Goal: Information Seeking & Learning: Learn about a topic

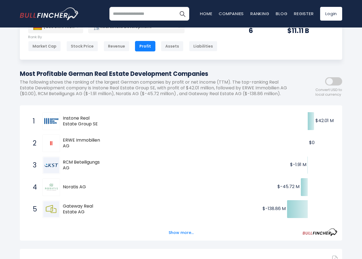
scroll to position [28, 0]
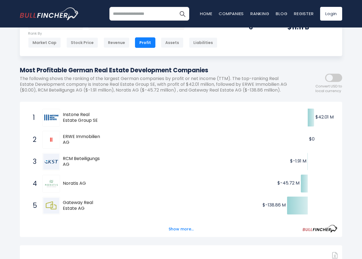
click at [70, 116] on span "Instone Real Estate Group SE" at bounding box center [84, 118] width 42 height 12
click at [69, 120] on span "Instone Real Estate Group SE" at bounding box center [84, 118] width 42 height 12
click at [47, 118] on img at bounding box center [51, 118] width 16 height 16
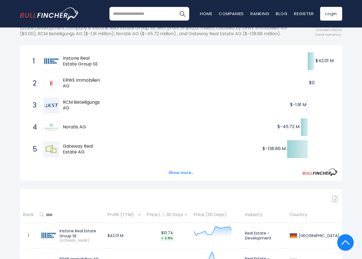
scroll to position [24, 0]
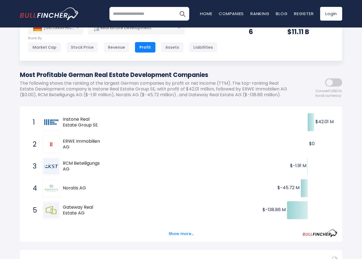
drag, startPoint x: 63, startPoint y: 190, endPoint x: 91, endPoint y: 188, distance: 28.2
click at [91, 188] on span "Noratis AG" at bounding box center [84, 189] width 42 height 6
click at [70, 187] on span "Noratis AG" at bounding box center [84, 189] width 42 height 6
click at [71, 216] on span "Gateway Real Estate AG" at bounding box center [84, 211] width 42 height 12
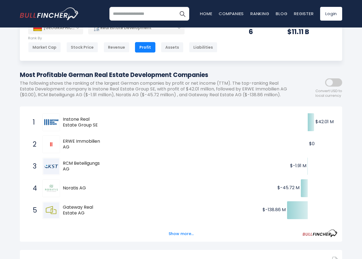
click at [163, 233] on div "Show more..." at bounding box center [181, 230] width 313 height 15
click at [171, 233] on button "Show more..." at bounding box center [181, 234] width 32 height 9
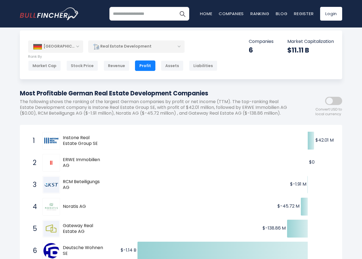
scroll to position [0, 0]
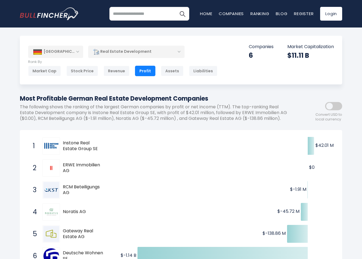
click at [68, 147] on span "Instone Real Estate Group SE" at bounding box center [84, 146] width 42 height 12
drag, startPoint x: 63, startPoint y: 143, endPoint x: 110, endPoint y: 155, distance: 48.9
click at [110, 155] on div "Created with Highcharts 12.1.2 $42.01 M ​ $42.01 M $0 ​ $0 $-1.91 M ​ $-1.91 M …" at bounding box center [181, 201] width 313 height 132
